Goal: Check status

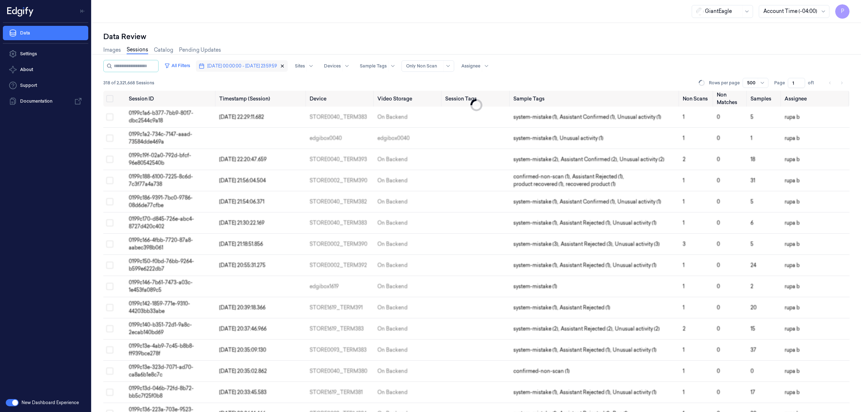
click at [285, 66] on icon "button" at bounding box center [282, 66] width 5 height 5
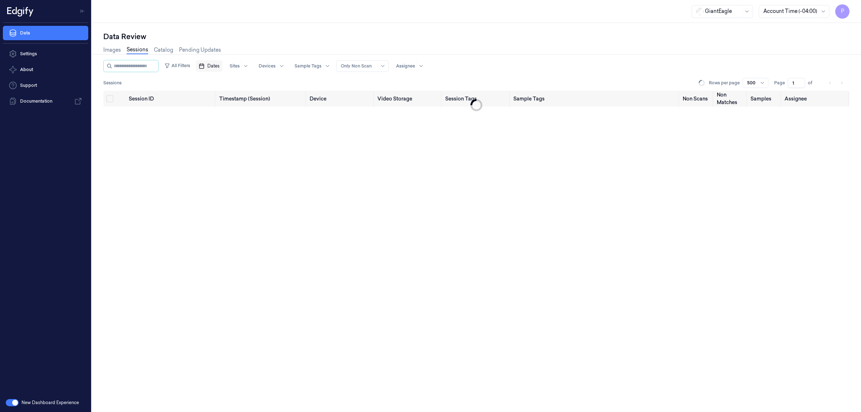
click at [297, 32] on div "Data Review" at bounding box center [476, 37] width 746 height 10
click at [220, 66] on span "Dates" at bounding box center [213, 66] width 12 height 6
click at [251, 124] on button "8" at bounding box center [247, 123] width 11 height 11
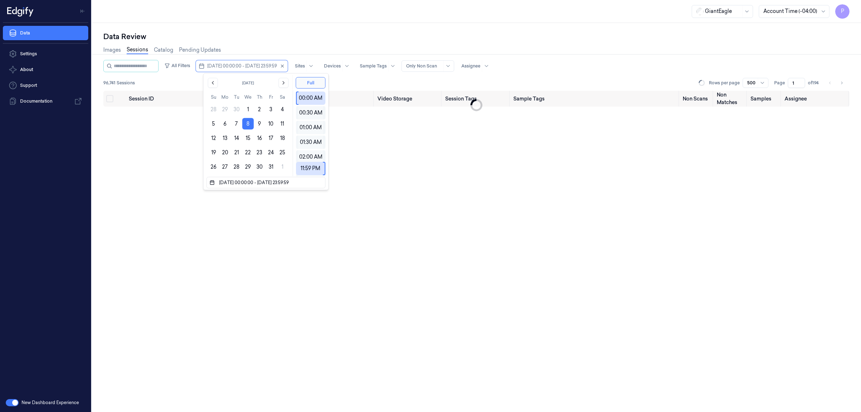
click at [299, 33] on div "Data Review" at bounding box center [476, 37] width 746 height 10
